Goal: Task Accomplishment & Management: Manage account settings

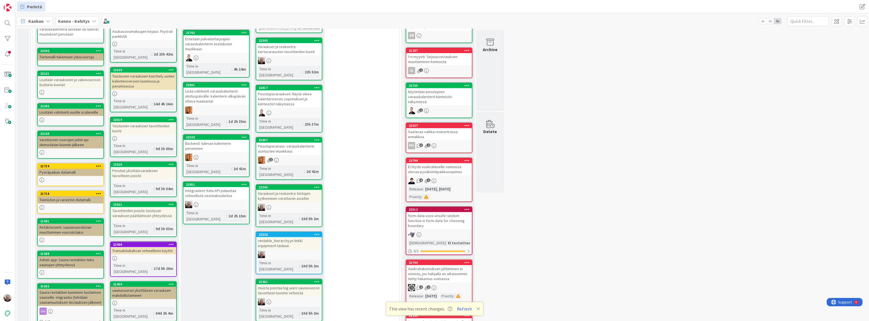
scroll to position [202, 0]
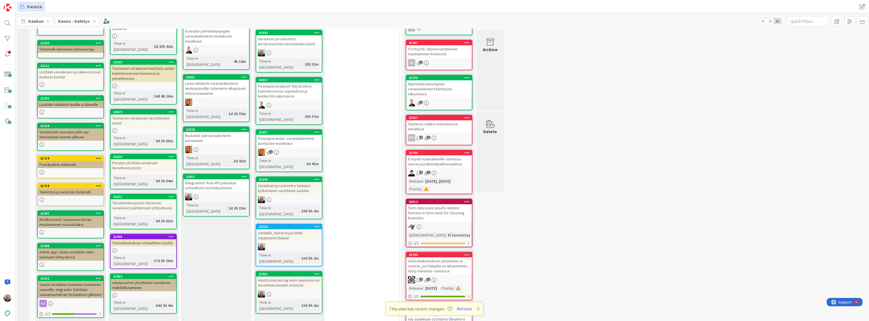
click at [315, 225] on icon at bounding box center [316, 227] width 5 height 4
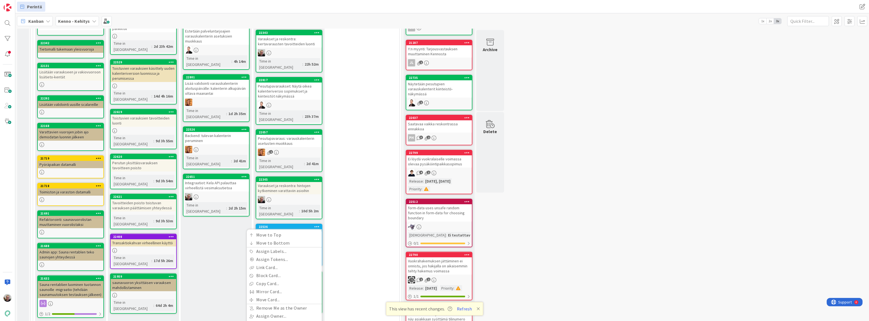
click at [220, 227] on div "In Progress (yleistilat) Add Card... 22882 Usean peräkkäisen vuoron toistuva va…" at bounding box center [216, 291] width 71 height 679
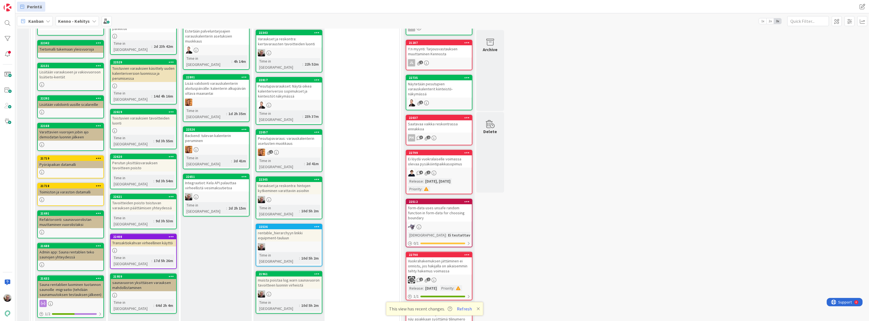
click at [271, 229] on div "rentable_hierarchyyn linkki equipment-tauluun" at bounding box center [289, 235] width 66 height 12
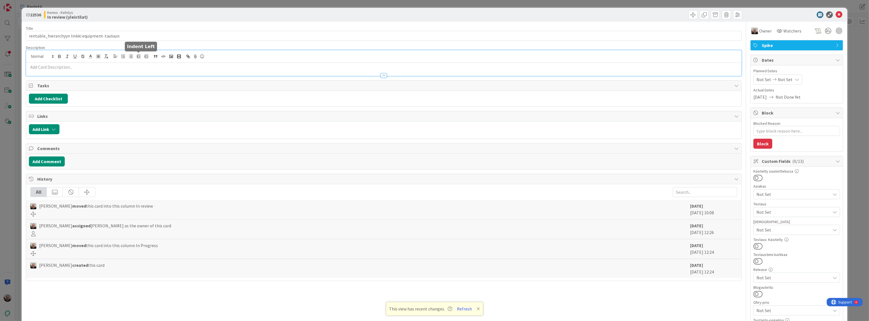
click at [136, 58] on div at bounding box center [383, 63] width 715 height 26
click at [835, 16] on icon at bounding box center [838, 14] width 7 height 7
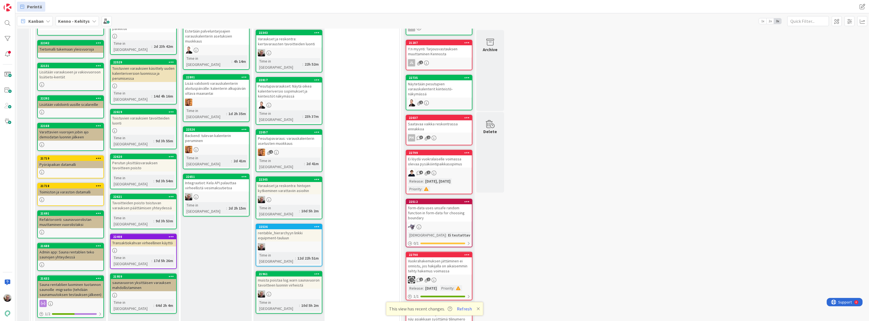
click at [278, 229] on div "rentable_hierarchyyn linkki equipment-tauluun" at bounding box center [289, 235] width 66 height 12
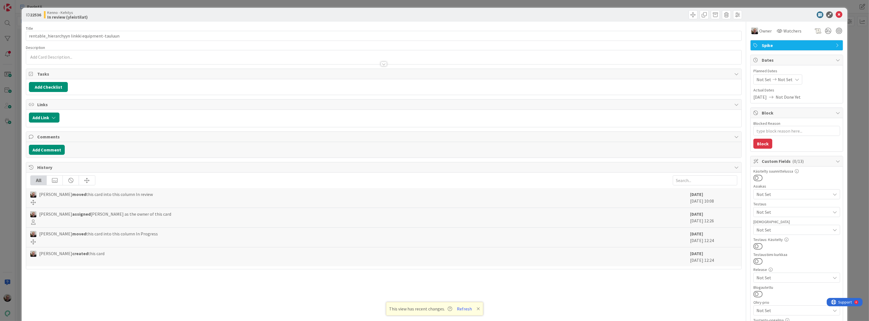
click at [39, 56] on div at bounding box center [383, 57] width 715 height 14
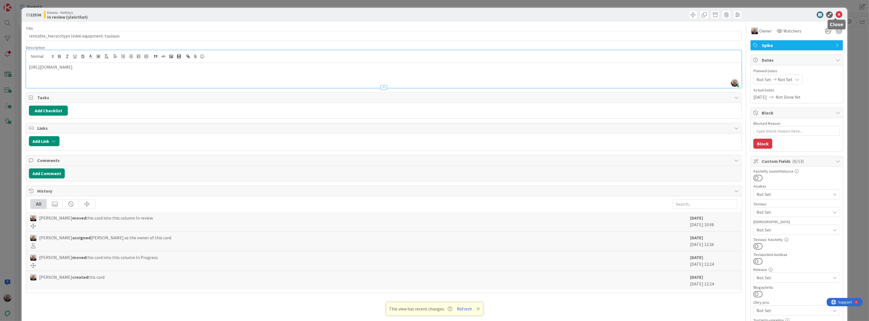
click at [835, 13] on icon at bounding box center [838, 14] width 7 height 7
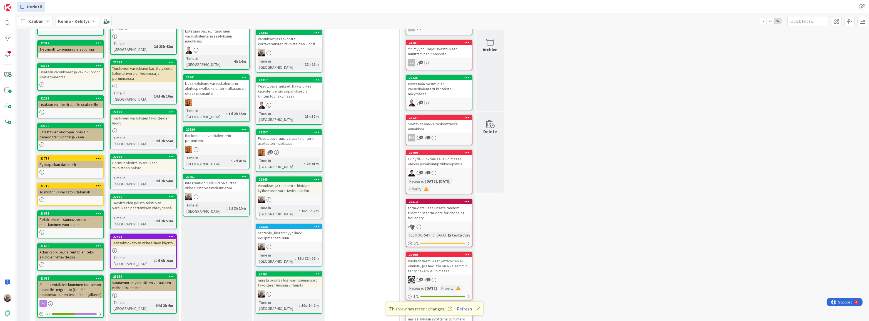
click at [316, 225] on icon at bounding box center [316, 227] width 5 height 4
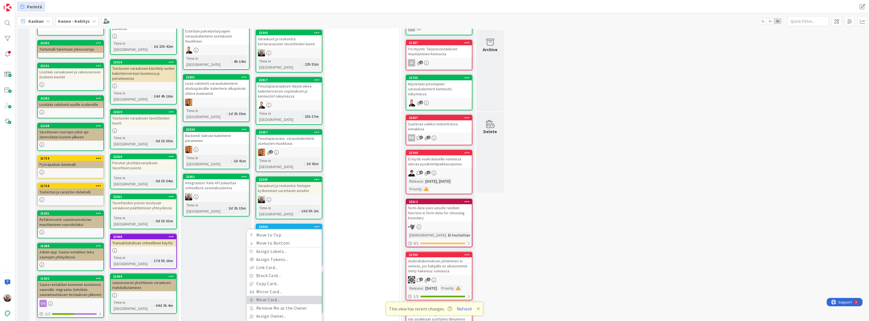
click at [280, 296] on link "Move Card..." at bounding box center [284, 300] width 75 height 8
click at [281, 264] on span "In review (yleistilat)" at bounding box center [267, 267] width 42 height 7
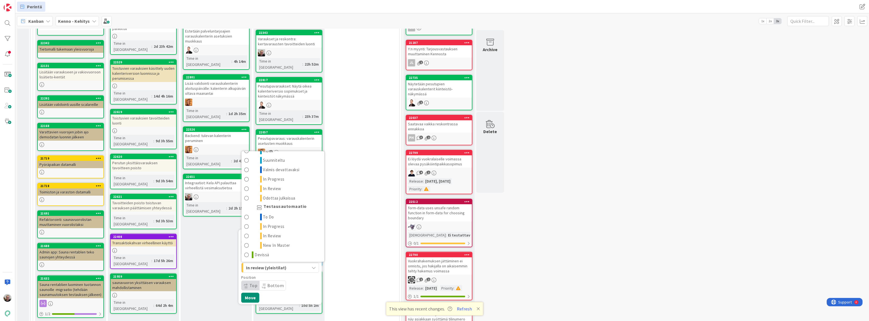
scroll to position [666, 0]
click at [297, 250] on link "Devissä" at bounding box center [282, 254] width 83 height 9
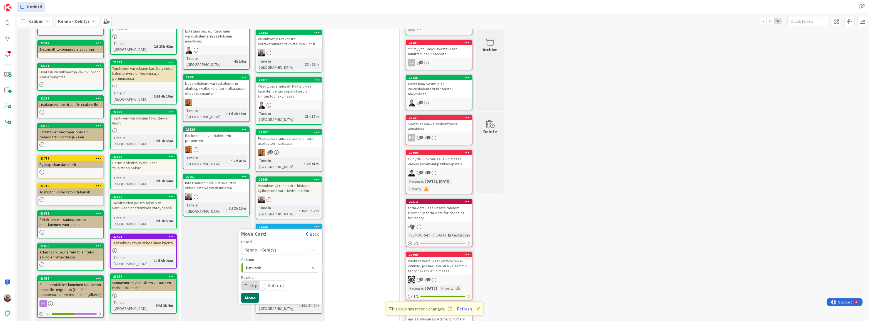
click at [254, 293] on button "Move" at bounding box center [250, 298] width 18 height 10
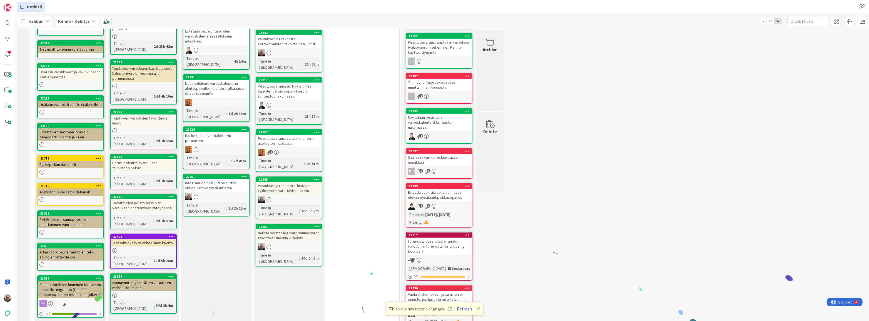
click at [317, 225] on icon at bounding box center [316, 227] width 5 height 4
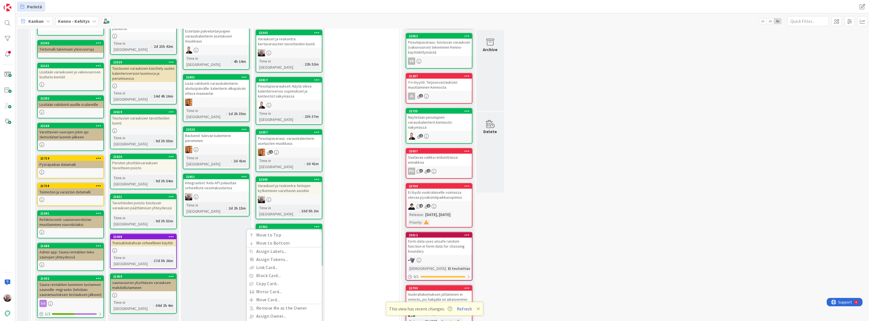
click at [206, 240] on div "In Progress (yleistilat) Add Card... 22882 Usean peräkkäisen vuoron toistuva va…" at bounding box center [216, 291] width 71 height 679
click at [274, 229] on div "muista poistaa log.warn saunavuoron tavoitteen luonnin virheistä" at bounding box center [289, 235] width 66 height 12
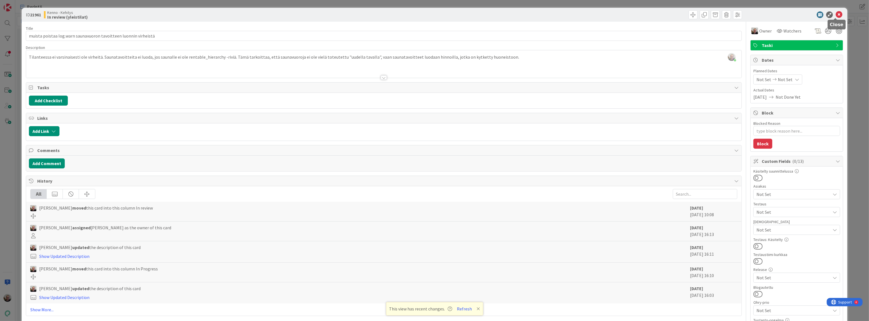
click at [835, 17] on icon at bounding box center [838, 14] width 7 height 7
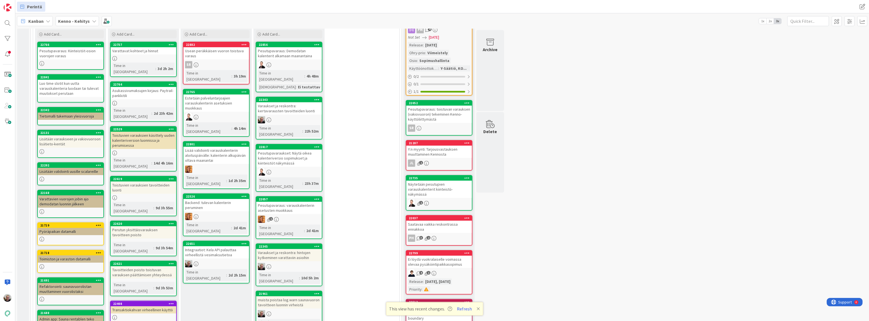
scroll to position [126, 0]
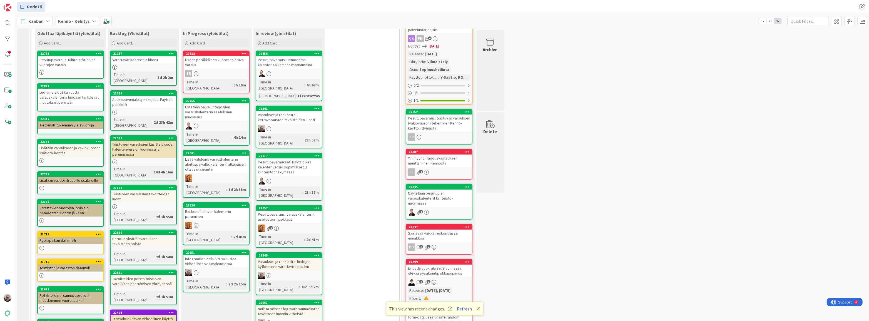
click at [143, 96] on div "Asukassivumaksujen kirjaus: Paytrail-pankkitili" at bounding box center [144, 102] width 66 height 12
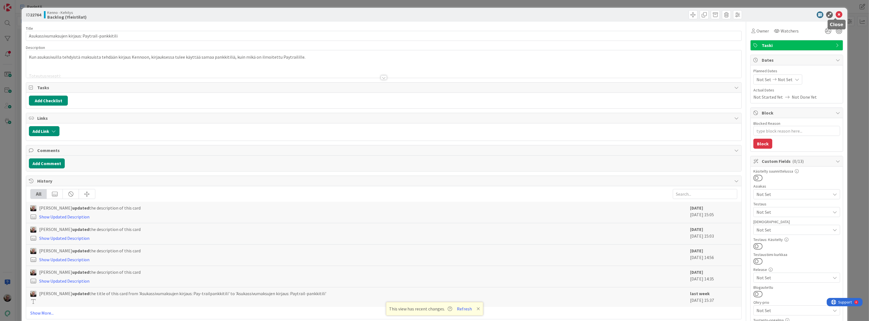
click at [835, 14] on icon at bounding box center [838, 14] width 7 height 7
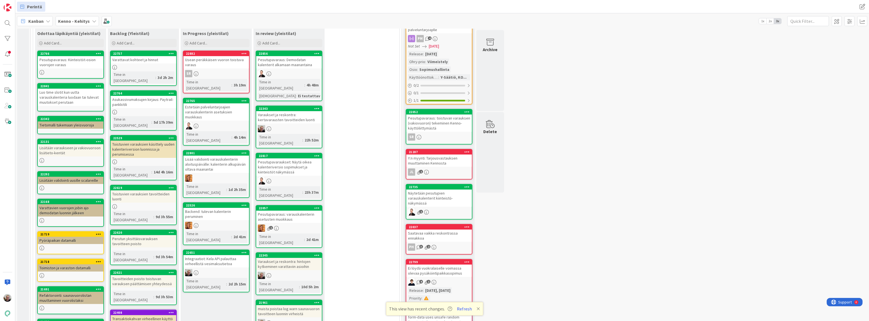
click at [132, 59] on div "Varattavat kohteet ja hinnat" at bounding box center [144, 59] width 66 height 7
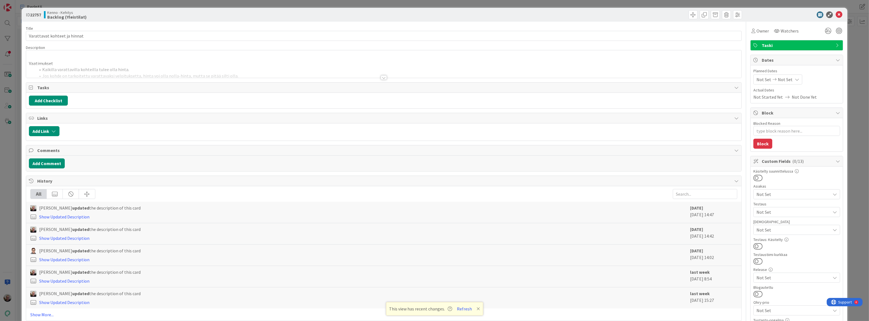
click at [142, 64] on div at bounding box center [383, 71] width 715 height 14
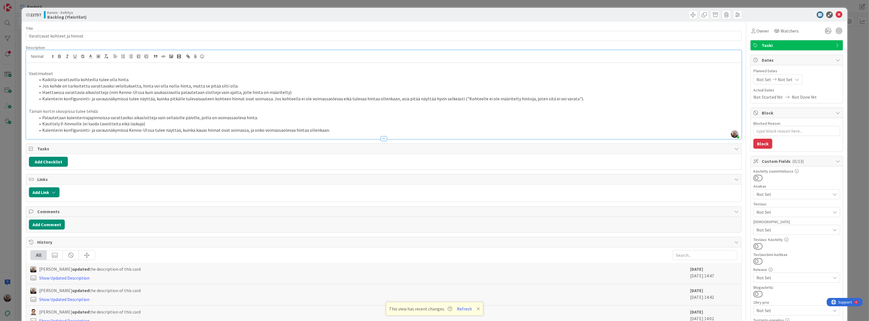
click at [239, 119] on li "Palautetaan kalenterirajapinnoissa varattaviksi aikaslotteja vain sellaisille p…" at bounding box center [387, 117] width 703 height 6
click at [258, 102] on p at bounding box center [384, 105] width 710 height 6
click at [324, 119] on li "Palautetaan kalenterirajapinnoissa varattaviksi aikaslotteja vain sellaisille p…" at bounding box center [387, 117] width 703 height 6
click at [835, 14] on icon at bounding box center [838, 14] width 7 height 7
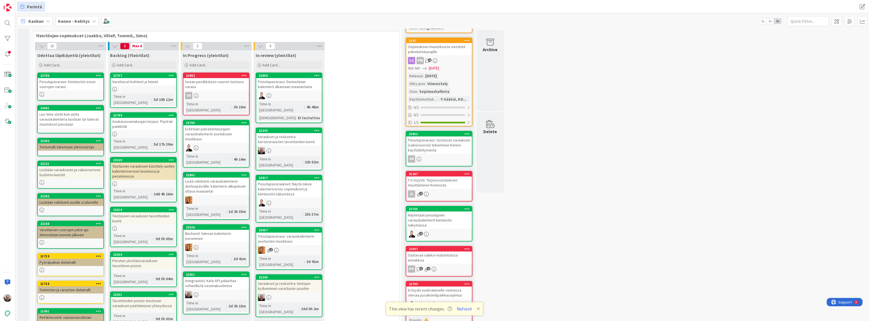
scroll to position [101, 0]
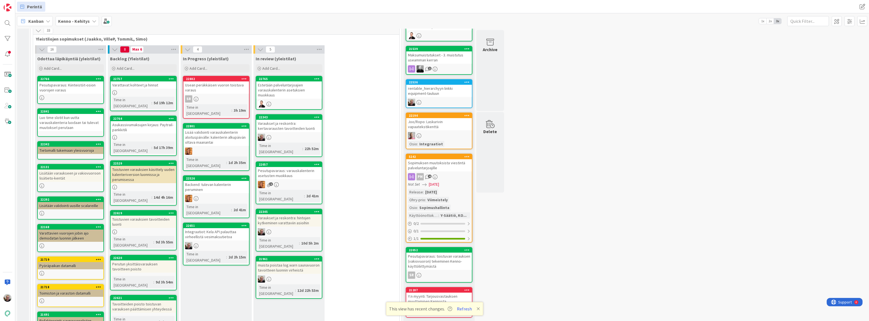
click at [141, 86] on div "Varattavat kohteet ja hinnat" at bounding box center [144, 84] width 66 height 7
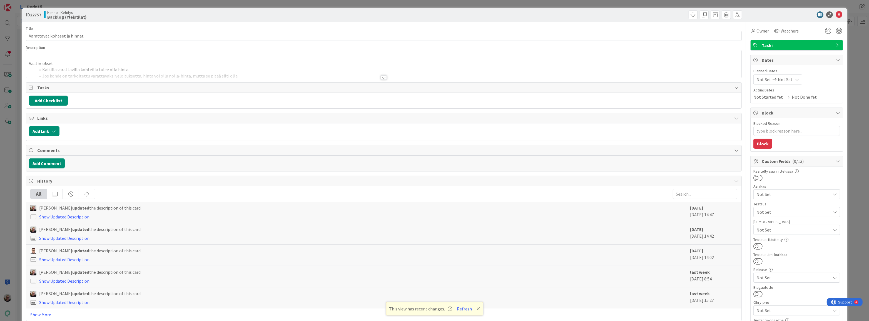
click at [249, 66] on div at bounding box center [383, 71] width 715 height 14
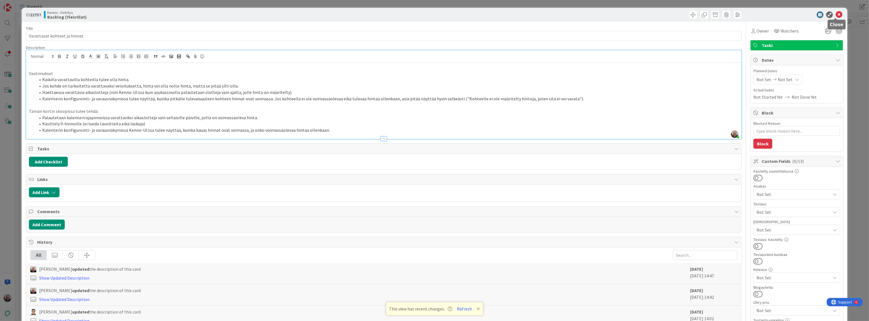
click at [835, 13] on icon at bounding box center [838, 14] width 7 height 7
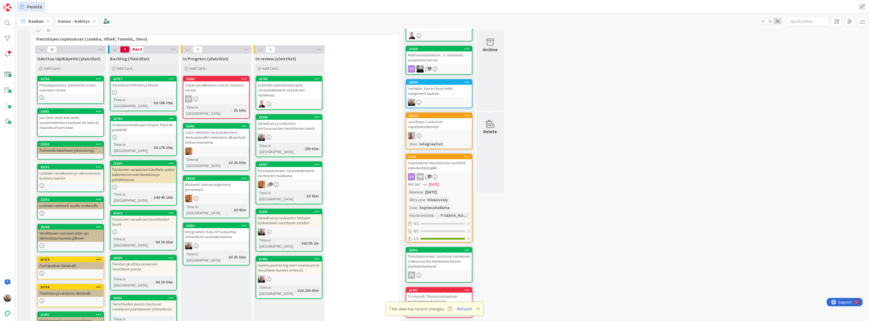
click at [72, 89] on div "Pesutupavaraus: Kiinteistöt-osion vuorojen varaus" at bounding box center [71, 87] width 66 height 12
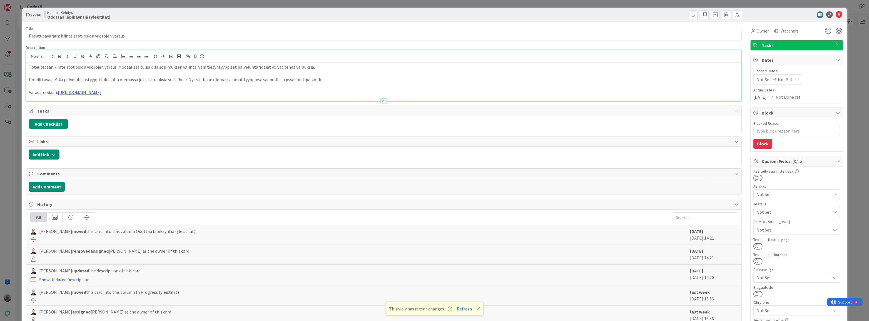
click at [110, 58] on div "Toteutetaan kiinteistöt osion vuorojen varaus. Modaalissa tulisi olla sopimukse…" at bounding box center [383, 75] width 715 height 51
click at [837, 14] on icon at bounding box center [838, 14] width 7 height 7
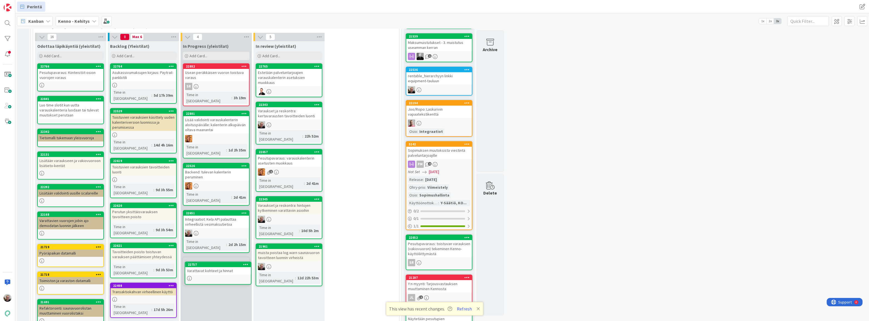
scroll to position [121, 0]
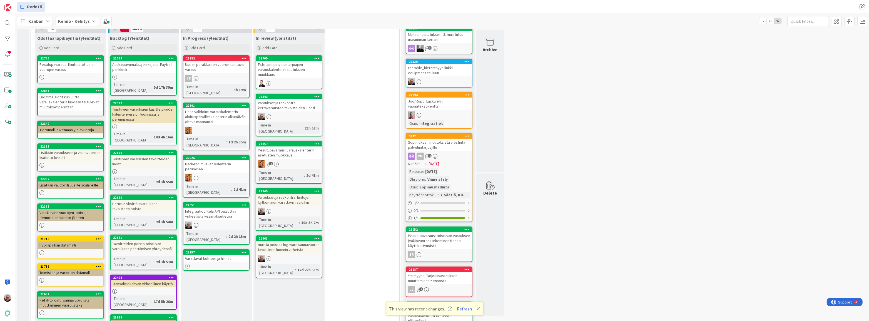
click at [242, 250] on icon at bounding box center [243, 252] width 5 height 4
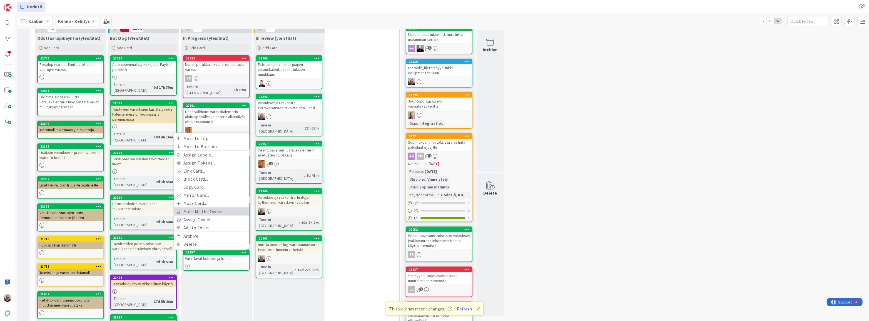
click at [225, 208] on link "Make Me the Owner" at bounding box center [211, 212] width 75 height 8
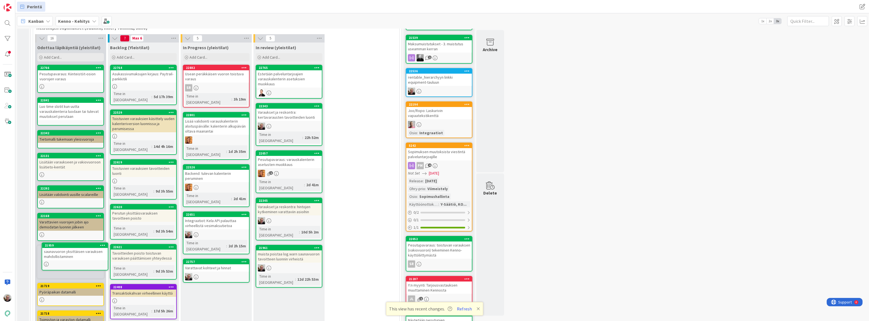
scroll to position [113, 0]
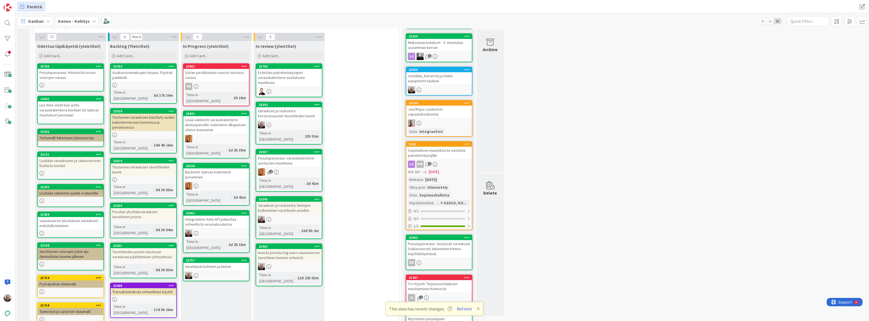
click at [97, 212] on icon at bounding box center [98, 214] width 5 height 4
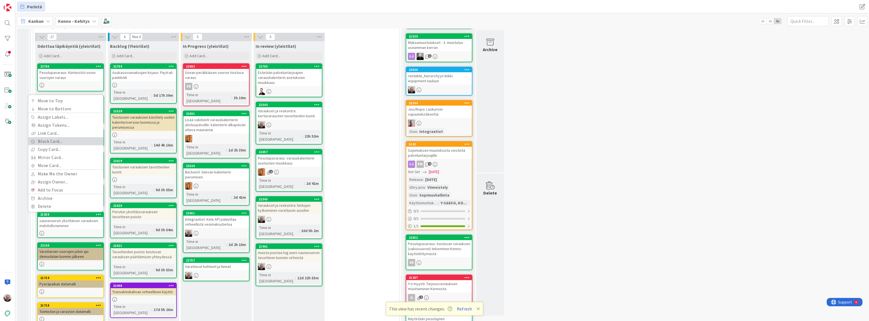
click at [66, 143] on link "Block Card..." at bounding box center [65, 141] width 75 height 8
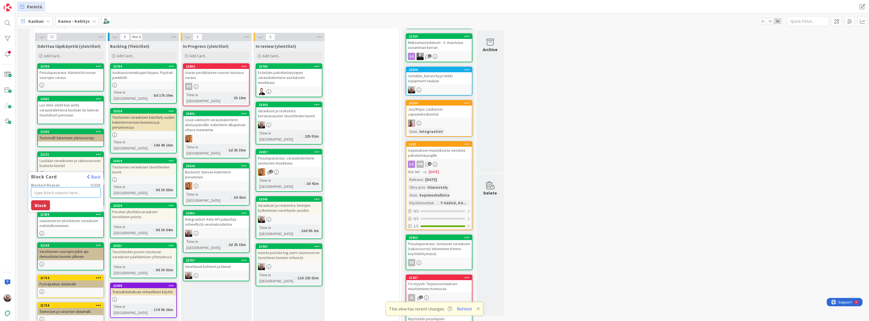
click at [58, 194] on textarea "Blocked Reason" at bounding box center [65, 193] width 69 height 10
type textarea "x"
type textarea "P"
type textarea "x"
type textarea "Pe"
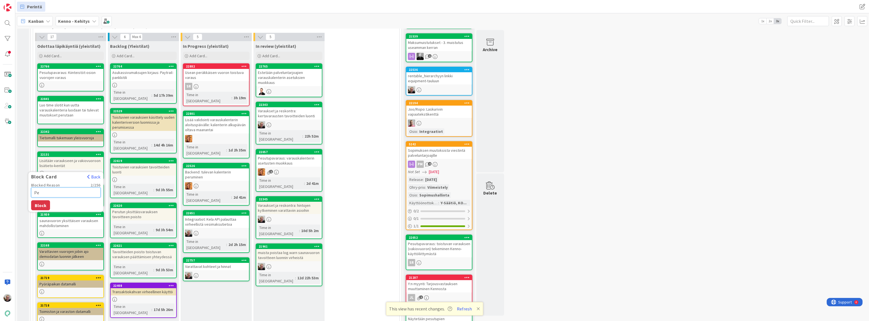
type textarea "x"
type textarea "Pes"
type textarea "x"
type textarea "Pesu"
type textarea "x"
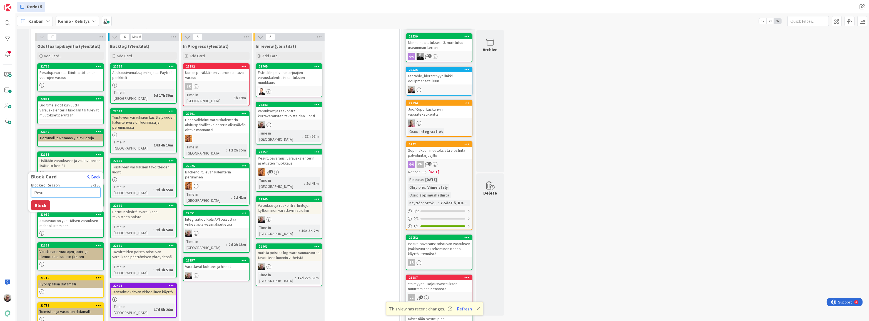
type textarea "Pesut"
type textarea "x"
type textarea "Pesutu"
type textarea "x"
type textarea "Pesutup"
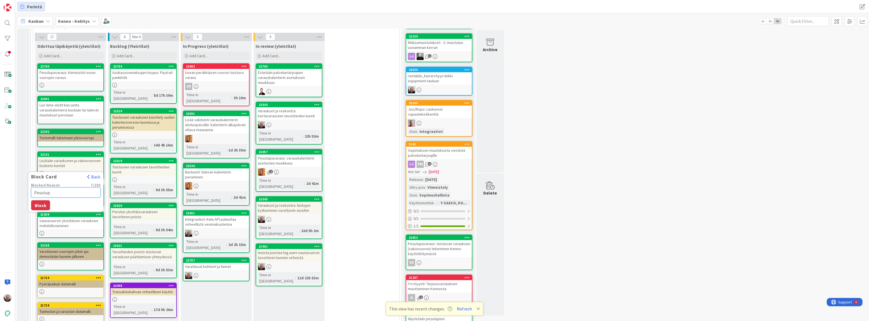
type textarea "x"
type textarea "Pesutupl"
type textarea "x"
type textarea "Pesutupla"
type textarea "x"
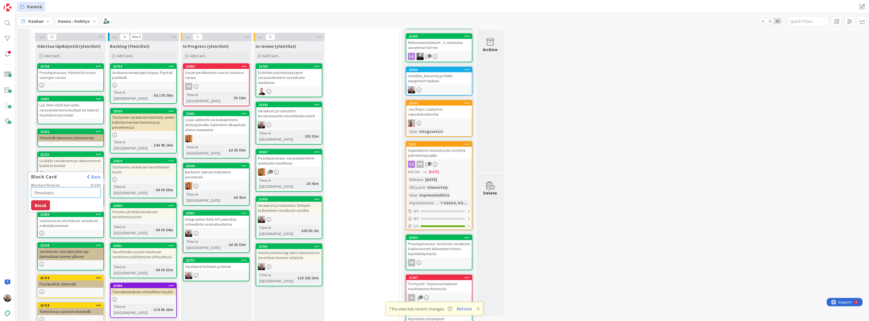
type textarea "Pesutuplav"
type textarea "x"
type textarea "Pesutuplava"
type textarea "x"
type textarea "Pesutuplav"
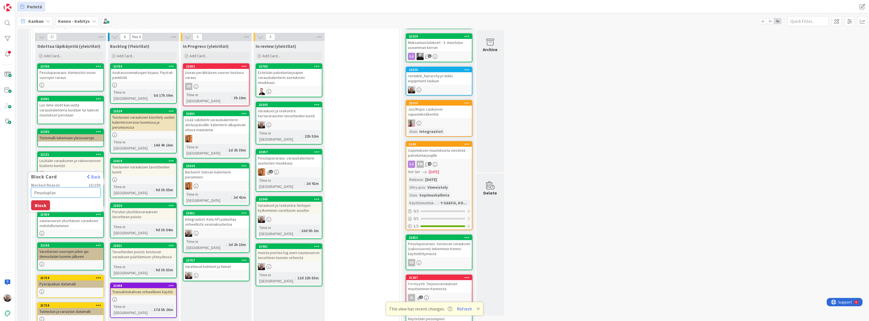
type textarea "x"
type textarea "Pesutupla"
type textarea "x"
type textarea "Pesutupl"
type textarea "x"
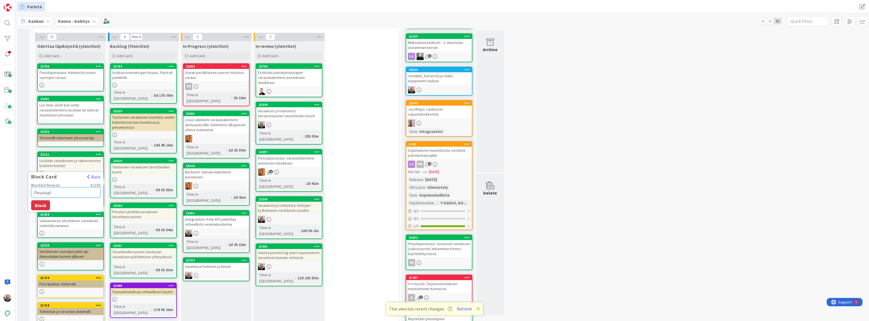
type textarea "Pesutup"
type textarea "x"
type textarea "Pesutupa"
type textarea "x"
type textarea "Pesutupav"
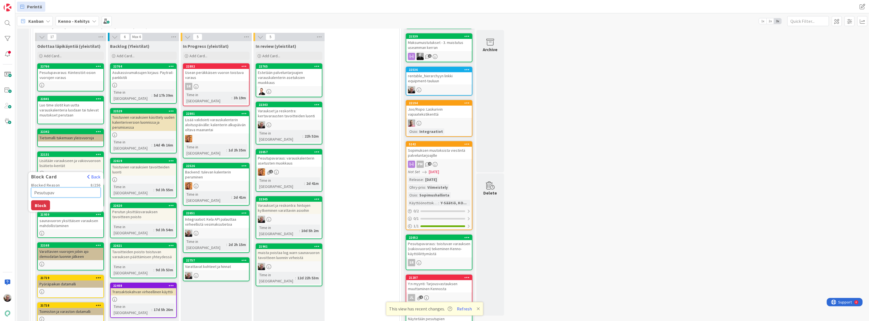
type textarea "x"
type textarea "Pesutupava"
type textarea "x"
type textarea "Pesutupavar"
type textarea "x"
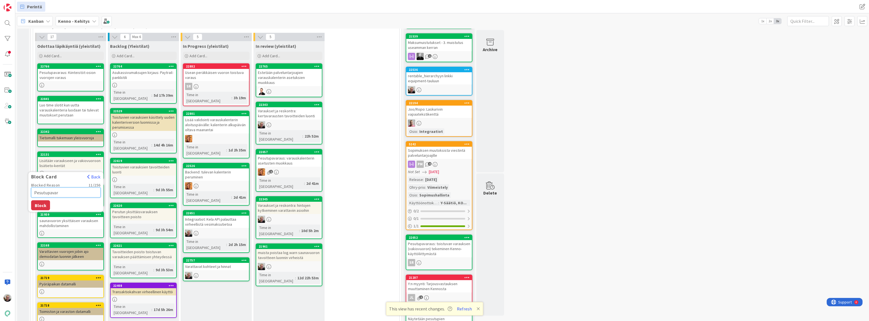
type textarea "Pesutupavara"
type textarea "x"
type textarea "Pesutupavarau"
type textarea "x"
type textarea "Pesutupavarauk"
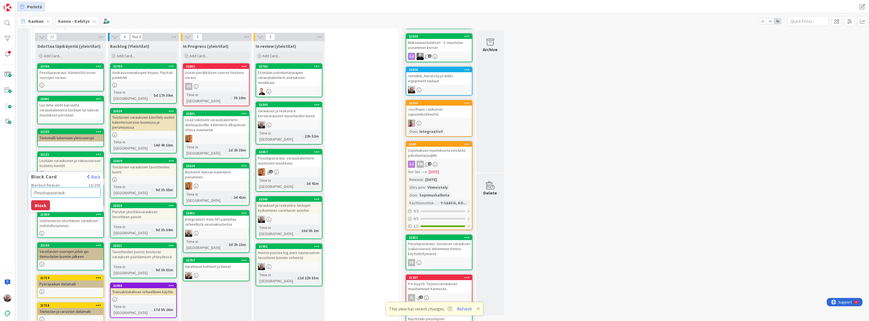
type textarea "x"
type textarea "Pesutupavarauks"
type textarea "x"
type textarea "Pesutupavaraukse"
type textarea "x"
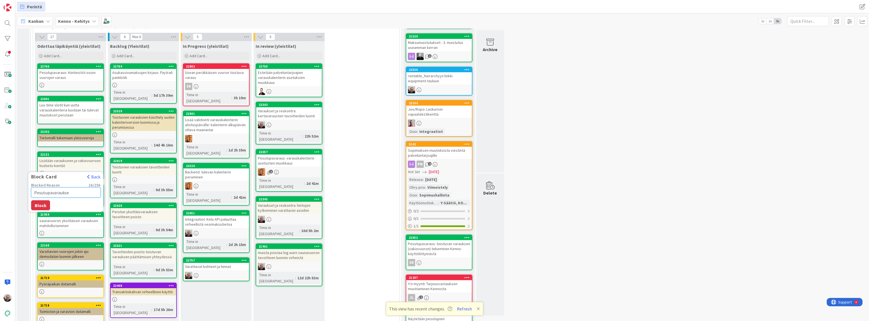
type textarea "Pesutupavaraukset"
type textarea "x"
type textarea "Pesutupavaraukset"
type textarea "x"
type textarea "Pesutupavaraukset p"
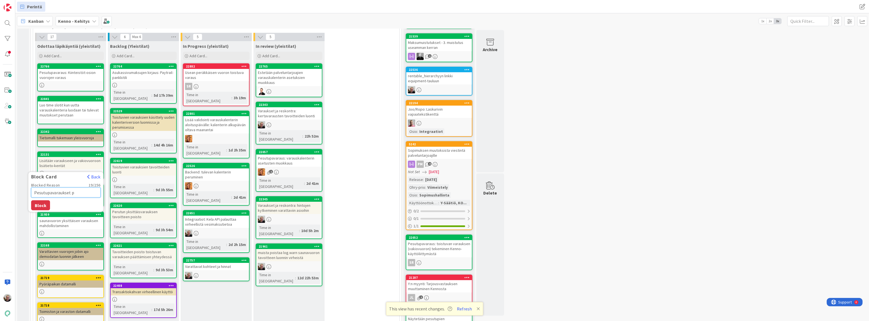
type textarea "x"
type textarea "Pesutupavaraukset pt"
type textarea "x"
type textarea "Pesutupavaraukset pti"
type textarea "x"
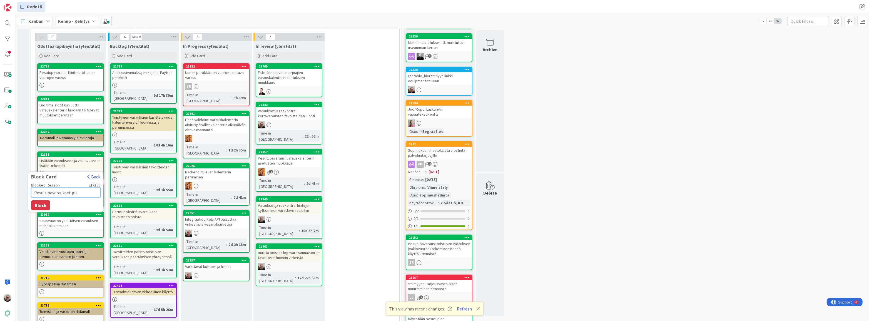
type textarea "Pesutupavaraukset pt"
type textarea "x"
type textarea "Pesutupavaraukset p"
type textarea "x"
type textarea "Pesutupavaraukset pi"
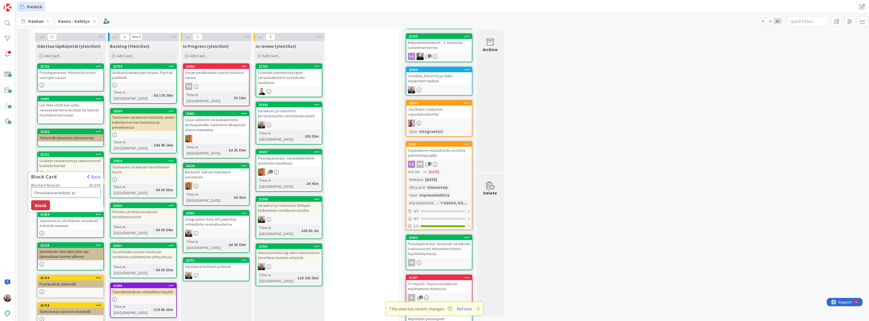
type textarea "x"
type textarea "Pesutupavaraukset piä"
type textarea "x"
type textarea "Pesutupavaraukset piää"
type textarea "x"
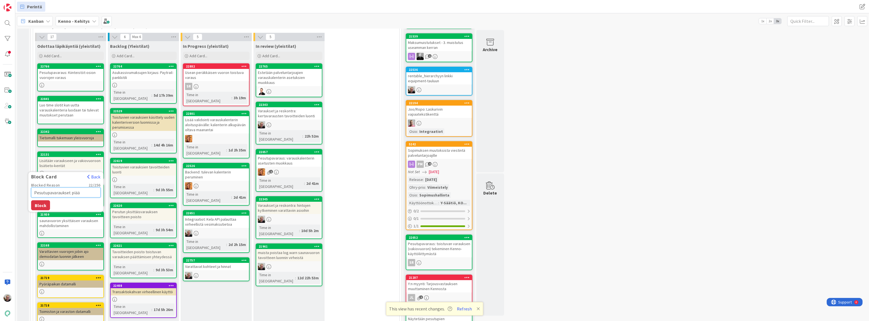
type textarea "Pesutupavaraukset piä"
type textarea "x"
type textarea "Pesutupavaraukset pi"
type textarea "x"
type textarea "Pesutupavaraukset pit"
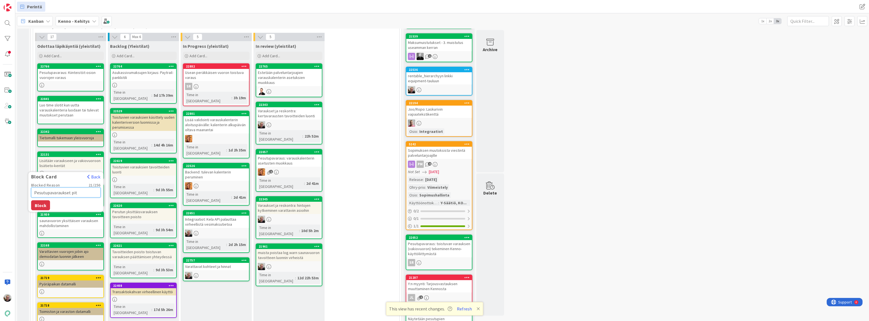
type textarea "x"
type textarea "Pesutupavaraukset pitä"
type textarea "x"
type textarea "Pesutupavaraukset pitää"
type textarea "x"
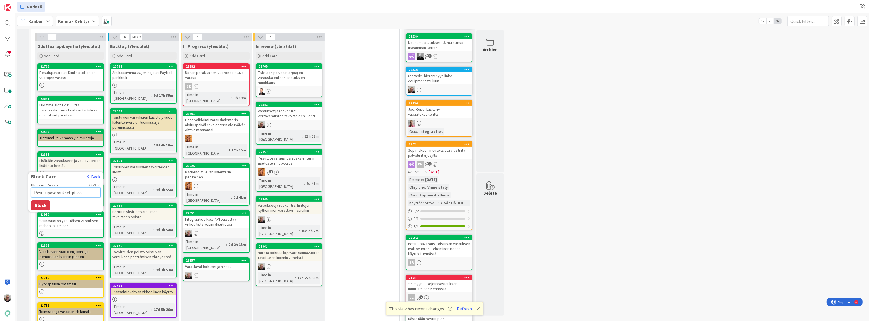
type textarea "Pesutupavaraukset pitää"
type textarea "x"
type textarea "Pesutupavaraukset pitää o"
type textarea "x"
type textarea "Pesutupavaraukset pitää ol"
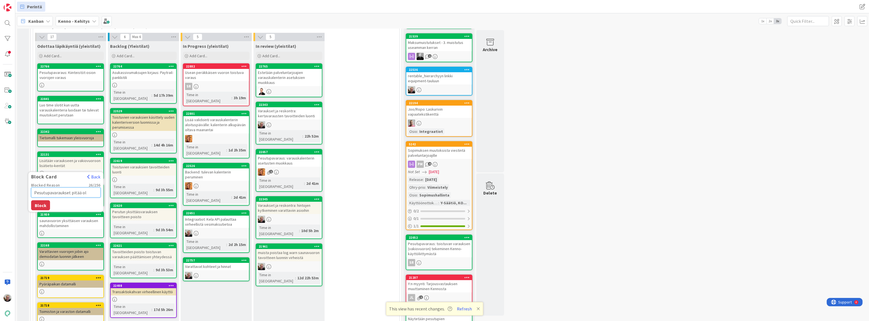
type textarea "x"
type textarea "Pesutupavaraukset pitää oll"
type textarea "x"
type textarea "Pesutupavaraukset pitää olla"
type textarea "x"
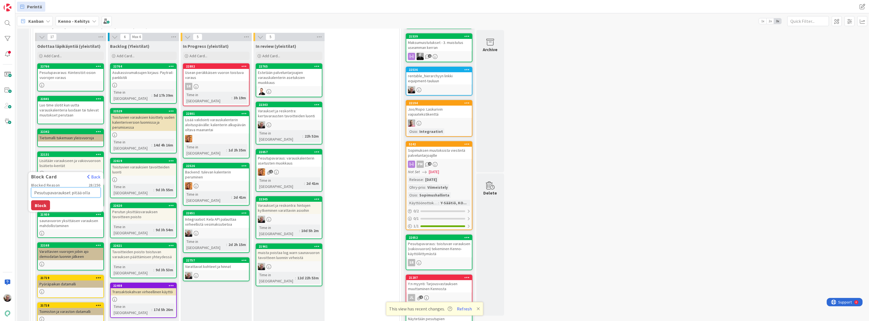
type textarea "Pesutupavaraukset pitää olla"
type textarea "x"
type textarea "Pesutupavaraukset pitää olla v"
type textarea "x"
type textarea "Pesutupavaraukset pitää olla val"
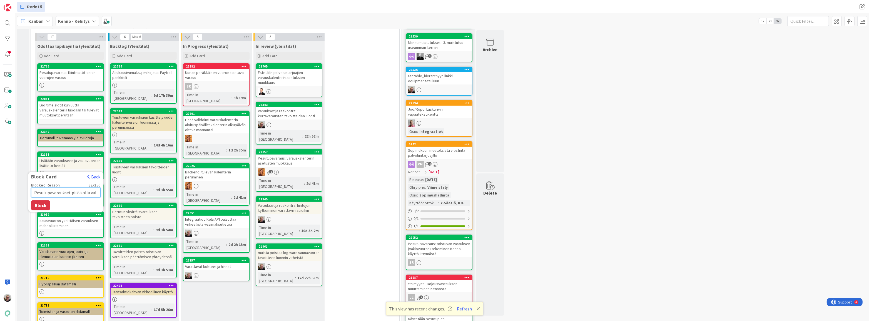
type textarea "x"
type textarea "Pesutupavaraukset pitää olla valm"
type textarea "x"
type textarea "Pesutupavaraukset pitää olla valmi"
type textarea "x"
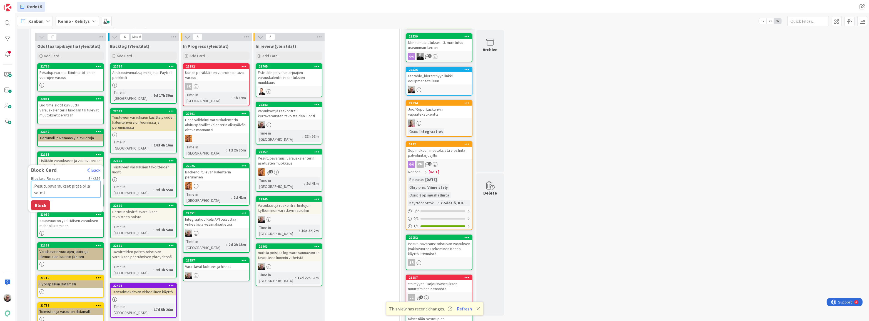
type textarea "Pesutupavaraukset pitää olla valmii"
type textarea "x"
type textarea "Pesutupavaraukset pitää olla valmiie"
type textarea "x"
type textarea "Pesutupavaraukset pitää olla valmiien"
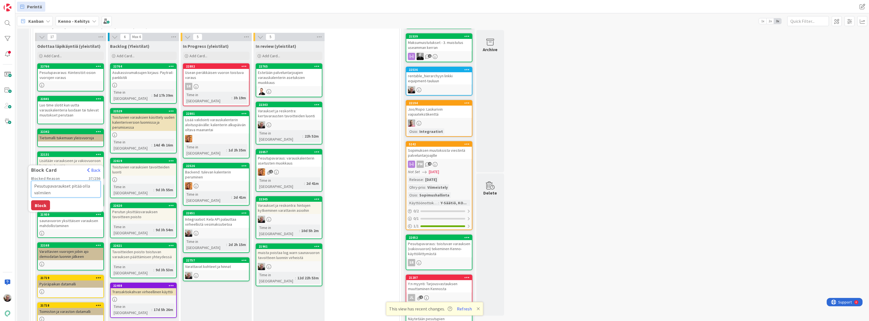
type textarea "x"
type textarea "Pesutupavaraukset pitää olla valmiie"
type textarea "x"
type textarea "Pesutupavaraukset pitää olla valmii"
type textarea "x"
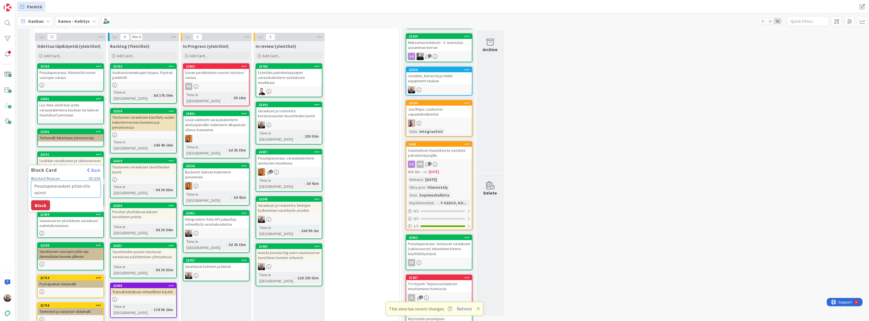
type textarea "Pesutupavaraukset pitää olla valmiin"
type textarea "x"
type textarea "Pesutupavaraukset pitää olla valmiina"
type textarea "x"
type textarea "Pesutupavaraukset pitää olla valmiina"
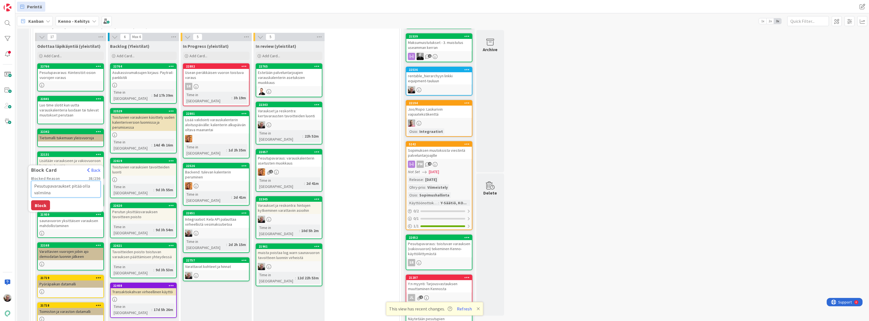
type textarea "x"
type textarea "Pesutupavaraukset pitää olla valmiina e"
type textarea "x"
type textarea "Pesutupavaraukset pitää olla valmiina en"
type textarea "x"
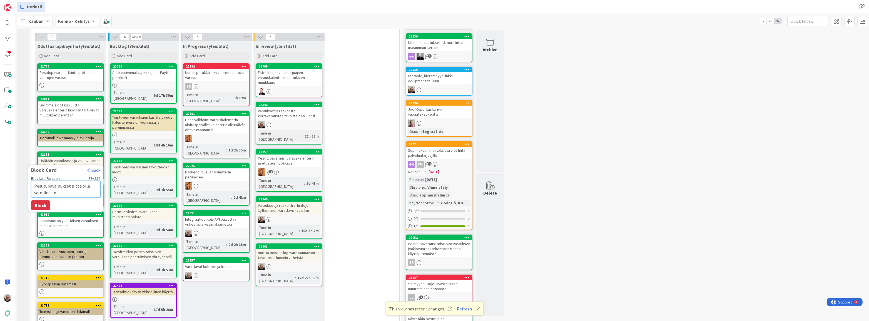
type textarea "Pesutupavaraukset pitää olla valmiina enn"
type textarea "x"
type textarea "Pesutupavaraukset pitää olla valmiina enne"
type textarea "x"
type textarea "Pesutupavaraukset pitää olla valmiina ennen"
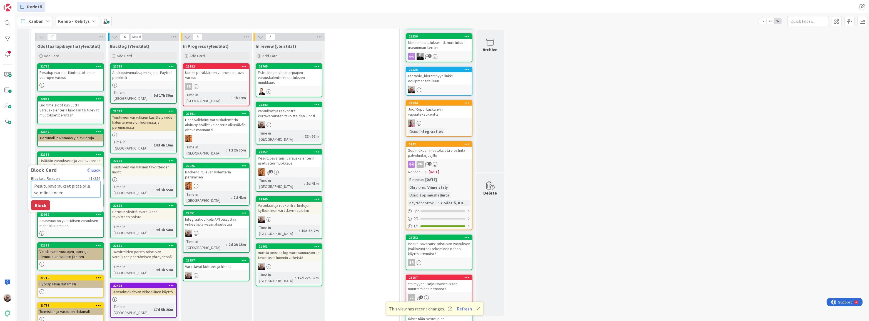
type textarea "x"
type textarea "Pesutupavaraukset pitää olla valmiina ennen"
type textarea "x"
type textarea "Pesutupavaraukset pitää olla valmiina ennen t"
type textarea "x"
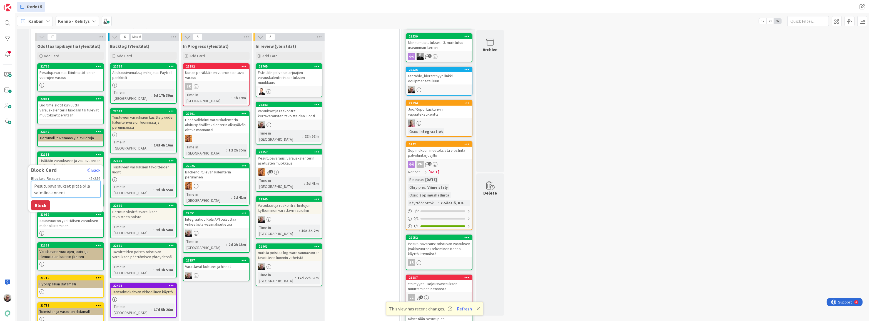
type textarea "Pesutupavaraukset pitää olla valmiina ennen tä"
type textarea "x"
type textarea "Pesutupavaraukset pitää olla valmiina ennen tätä"
type textarea "x"
type textarea "Pesutupavaraukset pitää olla valmiina ennen tätä"
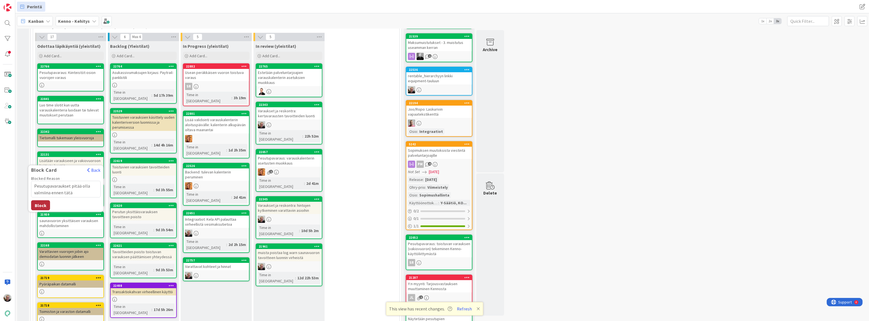
click at [44, 203] on button "Block" at bounding box center [40, 205] width 19 height 10
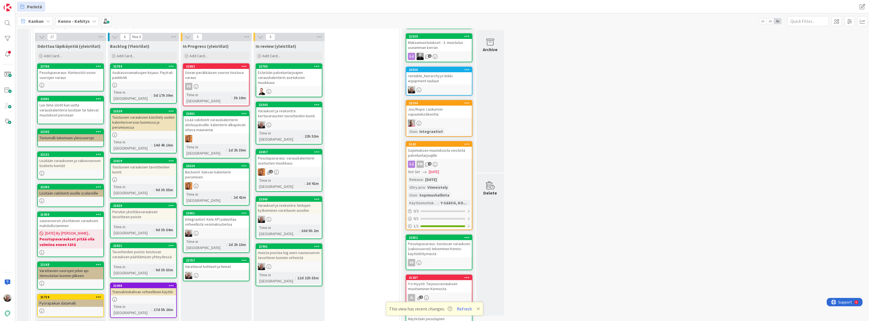
click at [75, 77] on div "Pesutupavaraus: Kiinteistöt-osion vuorojen varaus" at bounding box center [71, 75] width 66 height 12
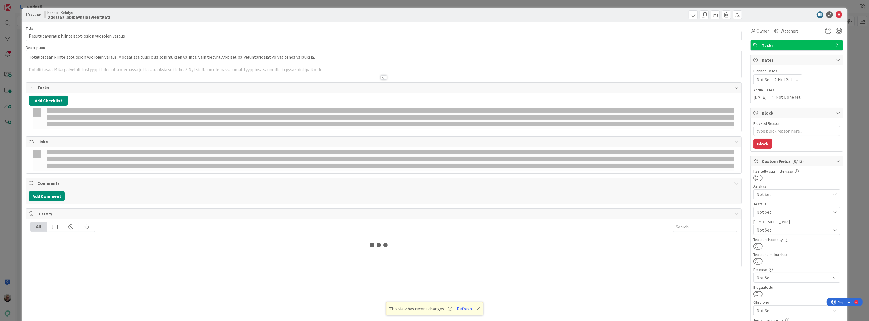
type textarea "x"
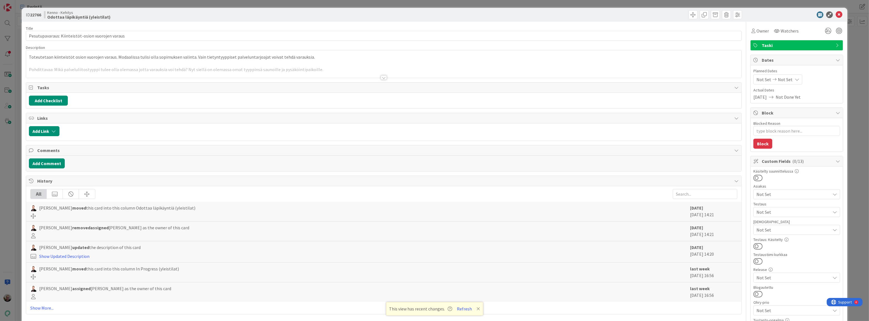
click at [157, 64] on div at bounding box center [383, 71] width 715 height 14
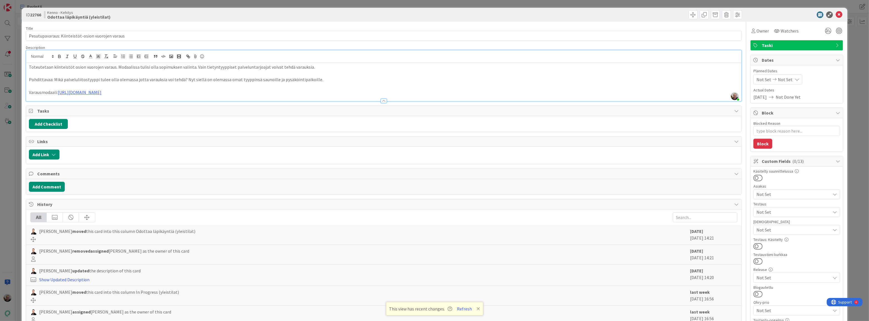
click at [362, 75] on p at bounding box center [384, 73] width 710 height 6
click at [311, 83] on p "Pohdittavaa: Mikä palveluliitostyyppi tulee olla olemassa jotta varauksia voi t…" at bounding box center [384, 79] width 710 height 6
click at [325, 77] on p "Pohdittavaa: Mikä palveluliitostyyppi tulee olla olemassa jotta varauksia voi t…" at bounding box center [384, 79] width 710 height 6
drag, startPoint x: 79, startPoint y: 78, endPoint x: 319, endPoint y: 81, distance: 240.4
click at [319, 81] on p "Pohdittavaa: Mikä palveluliitostyyppi tulee olla olemassa jotta varauksia voi t…" at bounding box center [384, 79] width 710 height 6
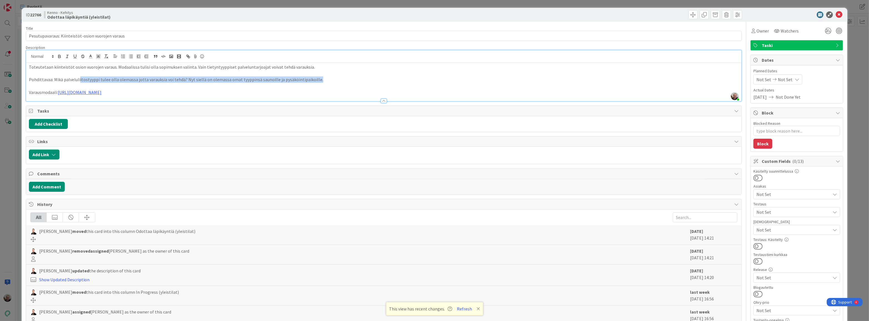
click at [319, 81] on p "Pohdittavaa: Mikä palveluliitostyyppi tulee olla olemassa jotta varauksia voi t…" at bounding box center [384, 79] width 710 height 6
click at [318, 65] on p "Toteutetaan kiinteistöt osion vuorojen varaus. Modaalissa tulisi olla sopimukse…" at bounding box center [384, 67] width 710 height 6
click at [835, 14] on icon at bounding box center [838, 14] width 7 height 7
